Goal: Task Accomplishment & Management: Manage account settings

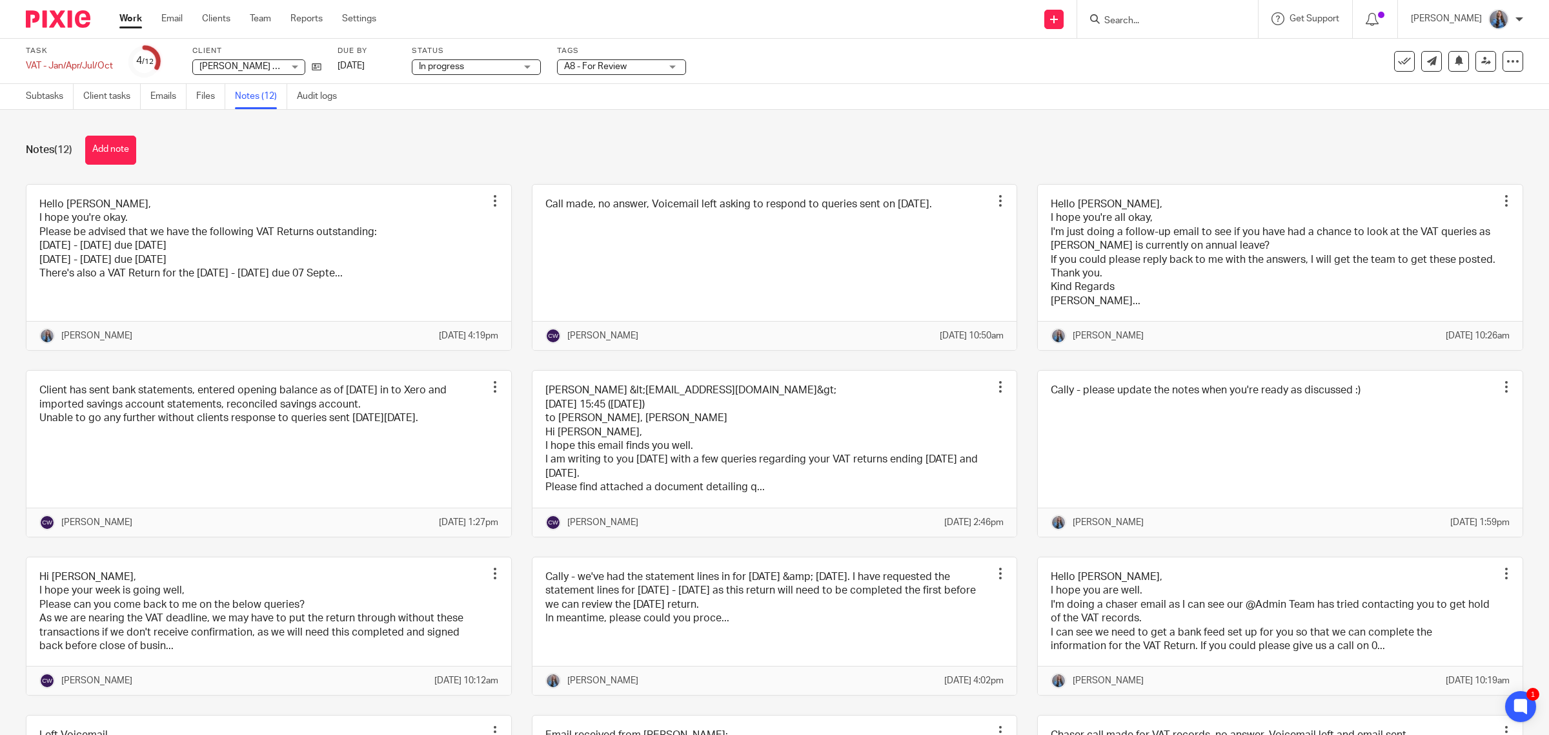
drag, startPoint x: 1219, startPoint y: 0, endPoint x: 778, endPoint y: 155, distance: 467.3
click at [778, 155] on div "Notes (12) Add note" at bounding box center [775, 150] width 1498 height 29
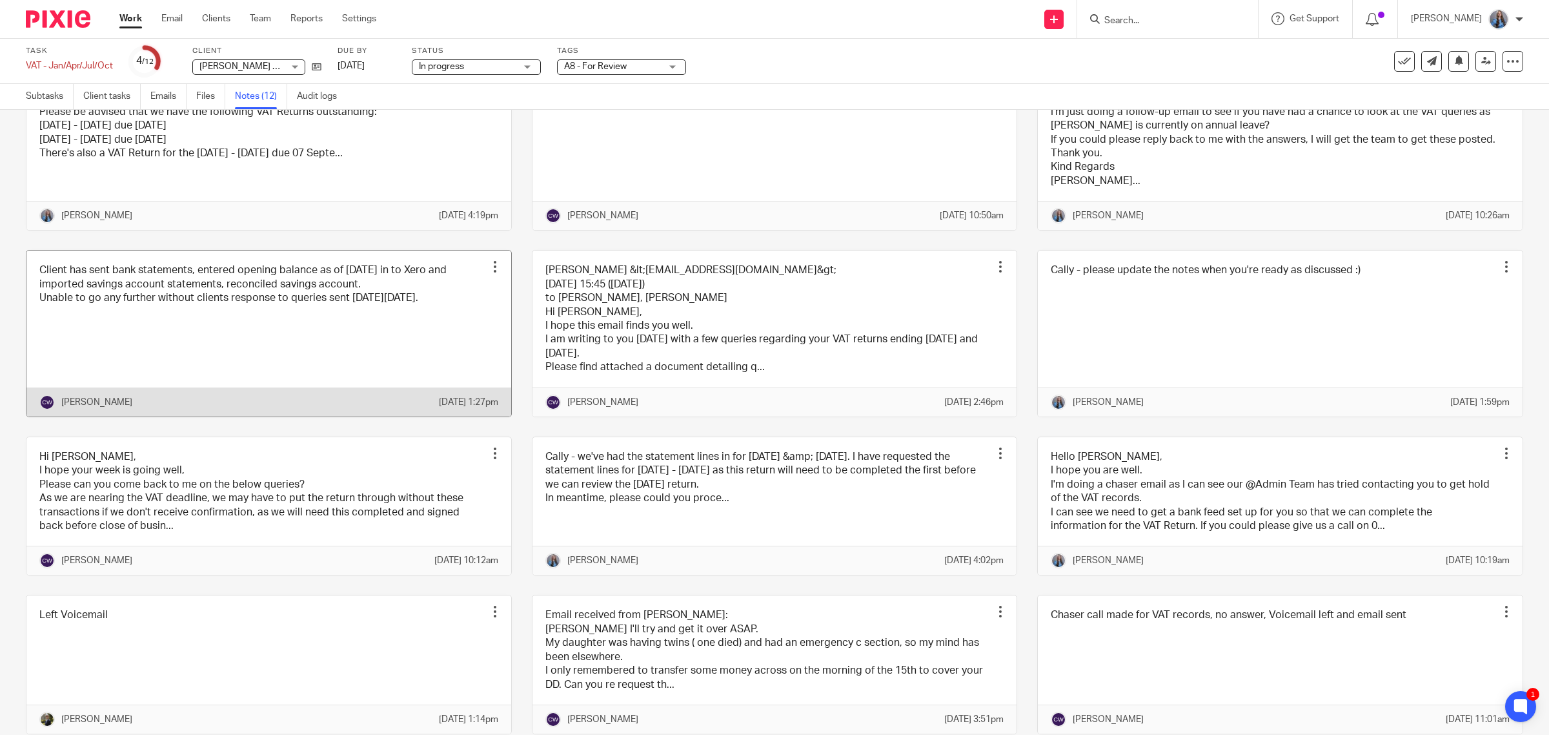
scroll to position [81, 0]
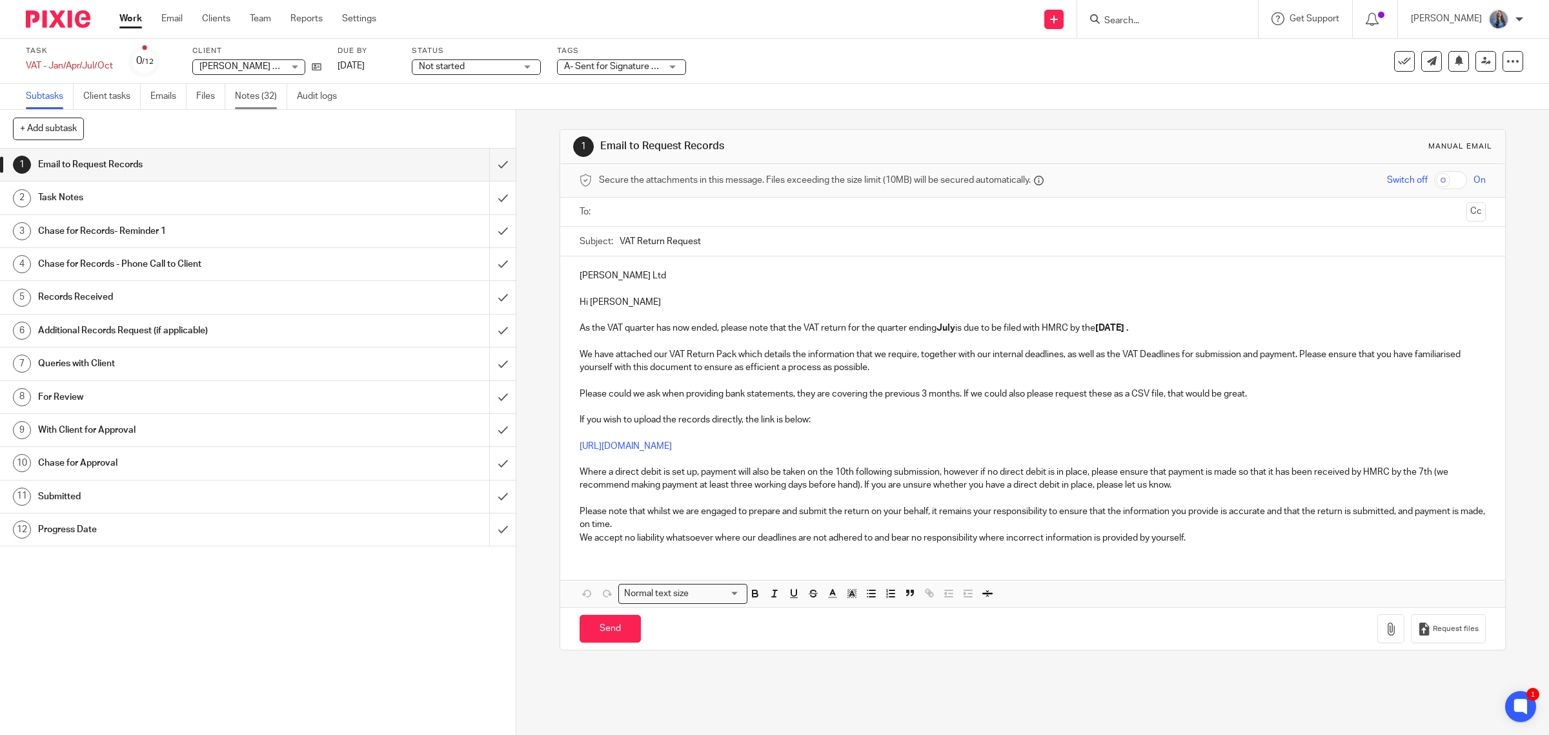
click at [260, 99] on link "Notes (32)" at bounding box center [261, 96] width 52 height 25
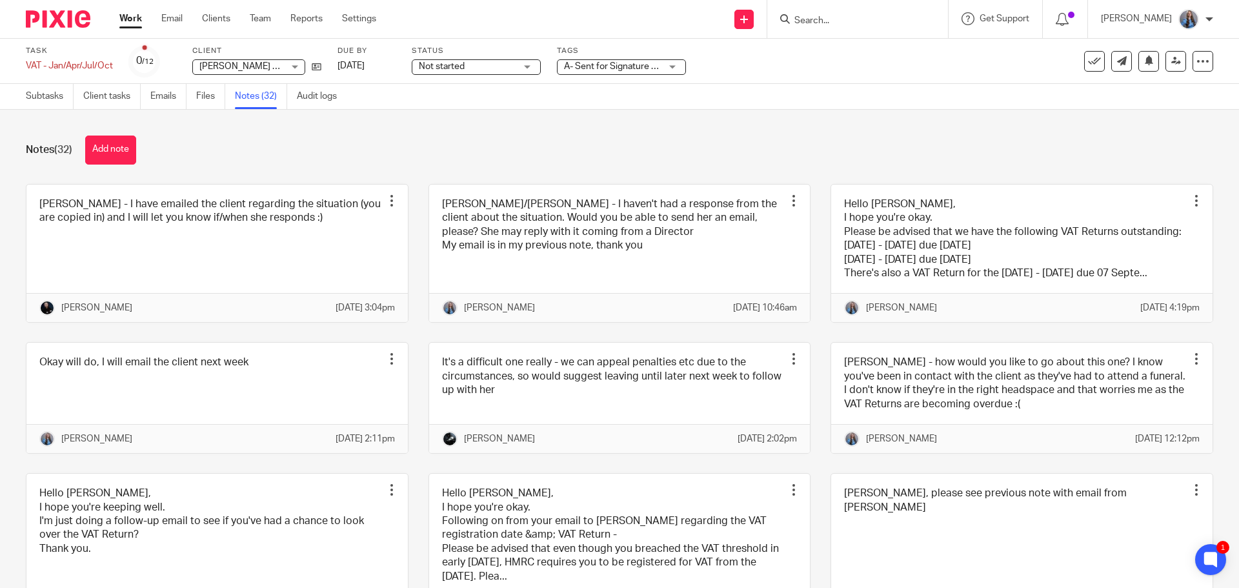
drag, startPoint x: 313, startPoint y: 0, endPoint x: 777, endPoint y: 167, distance: 492.7
click at [786, 161] on div "Notes (32) Add note" at bounding box center [620, 150] width 1188 height 29
